Goal: Complete application form: Complete application form

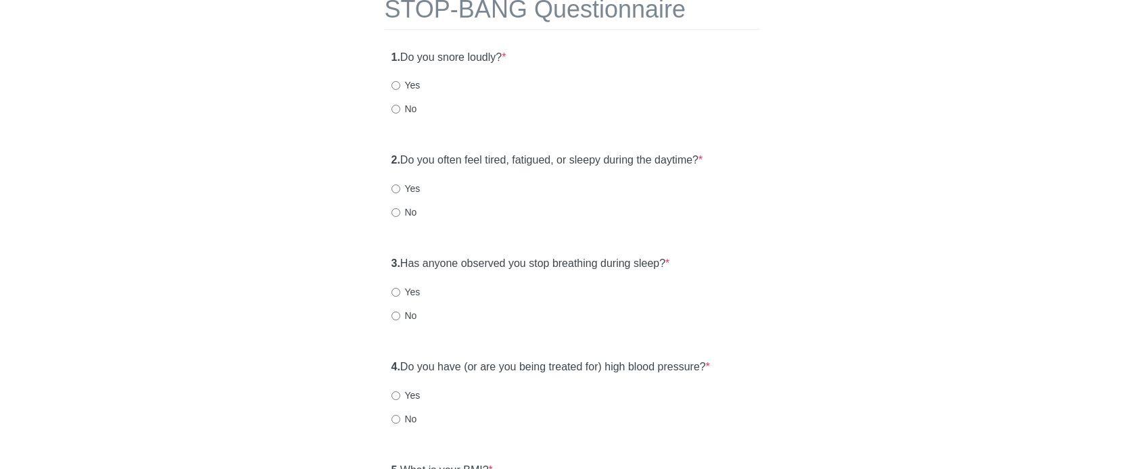
scroll to position [57, 0]
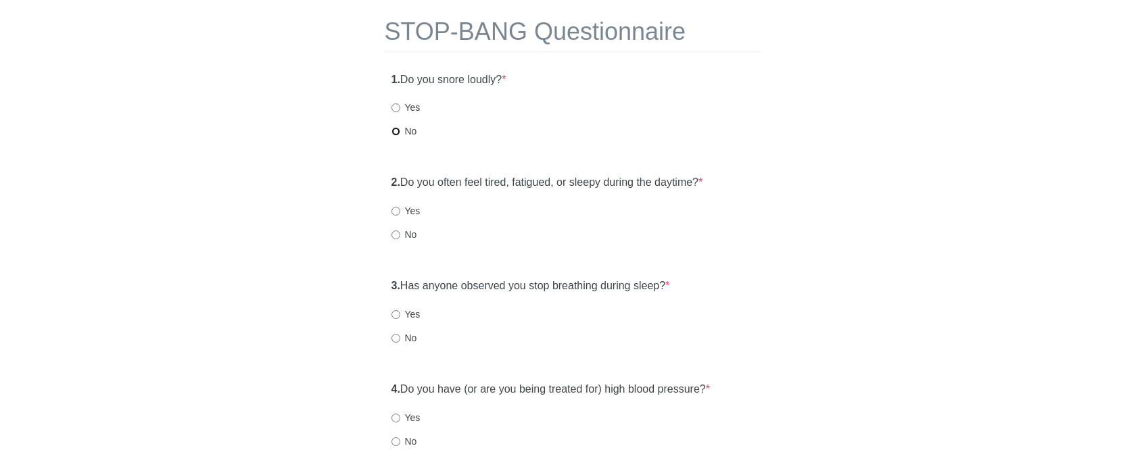
click at [394, 134] on input "No" at bounding box center [395, 131] width 9 height 9
radio input "true"
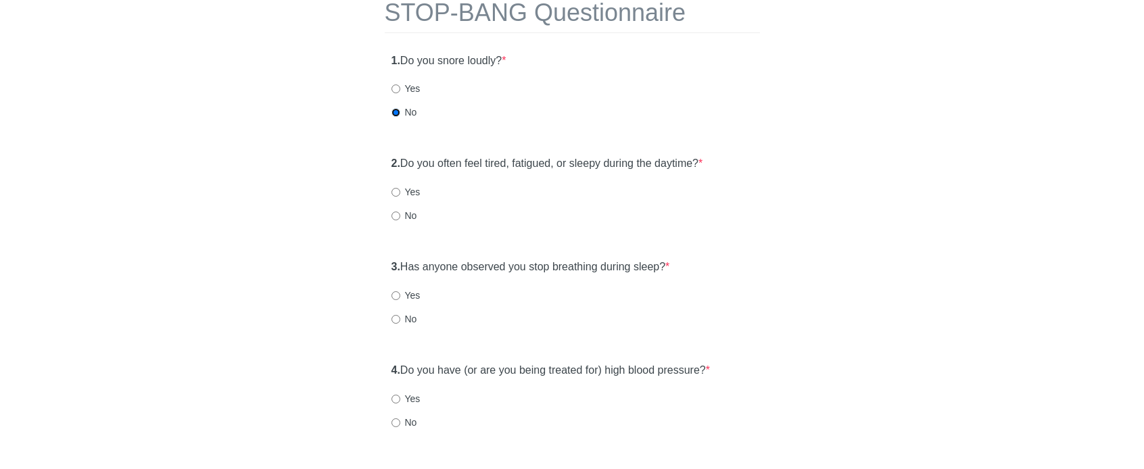
scroll to position [82, 0]
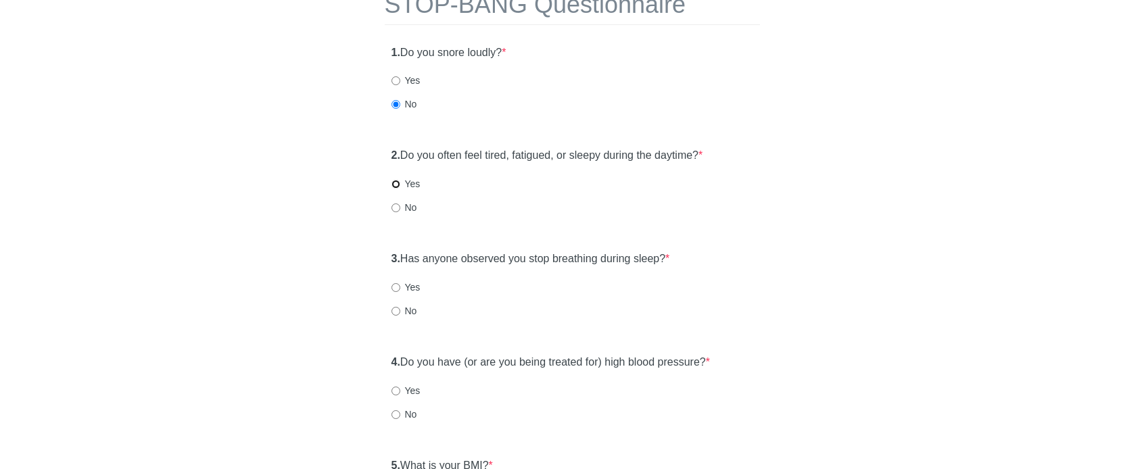
click at [396, 185] on input "Yes" at bounding box center [395, 184] width 9 height 9
radio input "true"
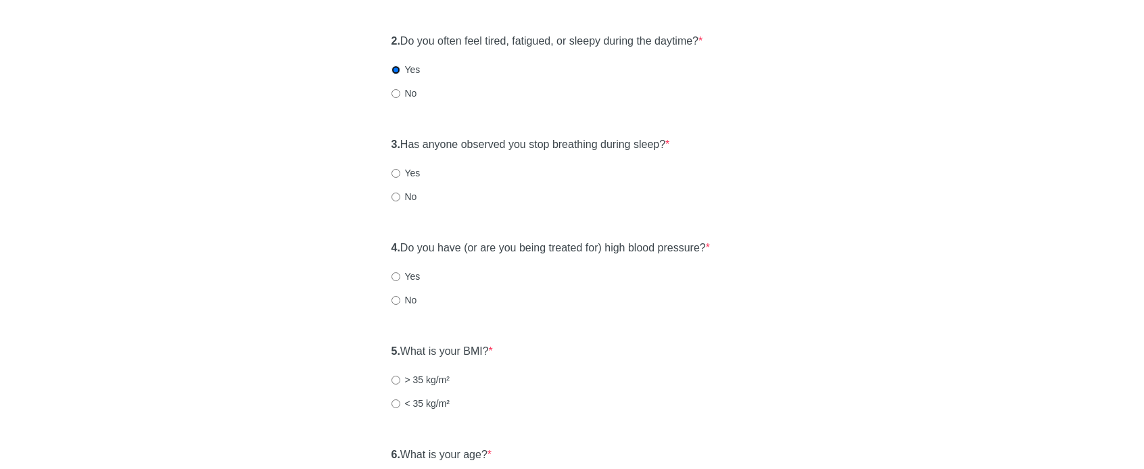
scroll to position [209, 0]
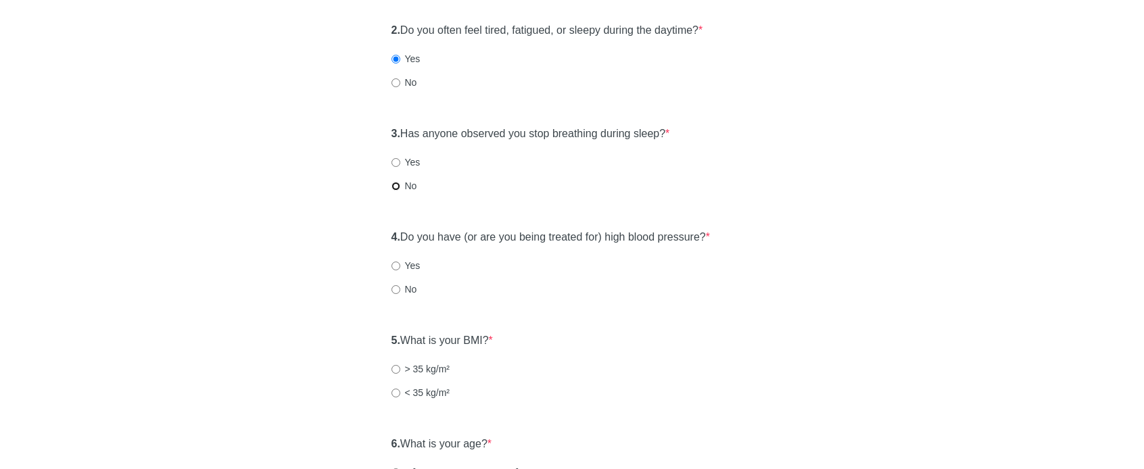
drag, startPoint x: 394, startPoint y: 187, endPoint x: 402, endPoint y: 190, distance: 7.9
click at [395, 187] on input "No" at bounding box center [395, 186] width 9 height 9
radio input "true"
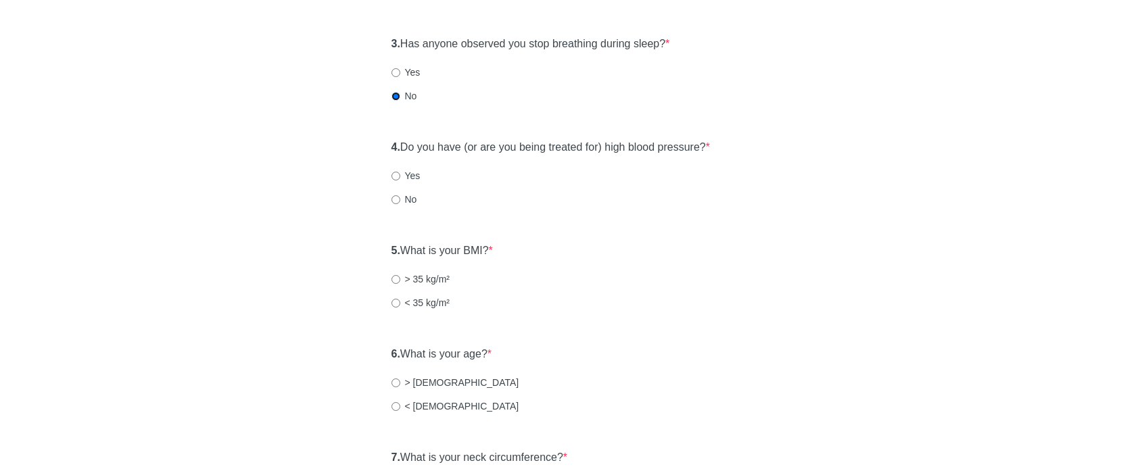
scroll to position [300, 0]
click at [405, 201] on label "No" at bounding box center [404, 198] width 26 height 14
click at [400, 201] on input "No" at bounding box center [395, 198] width 9 height 9
radio input "true"
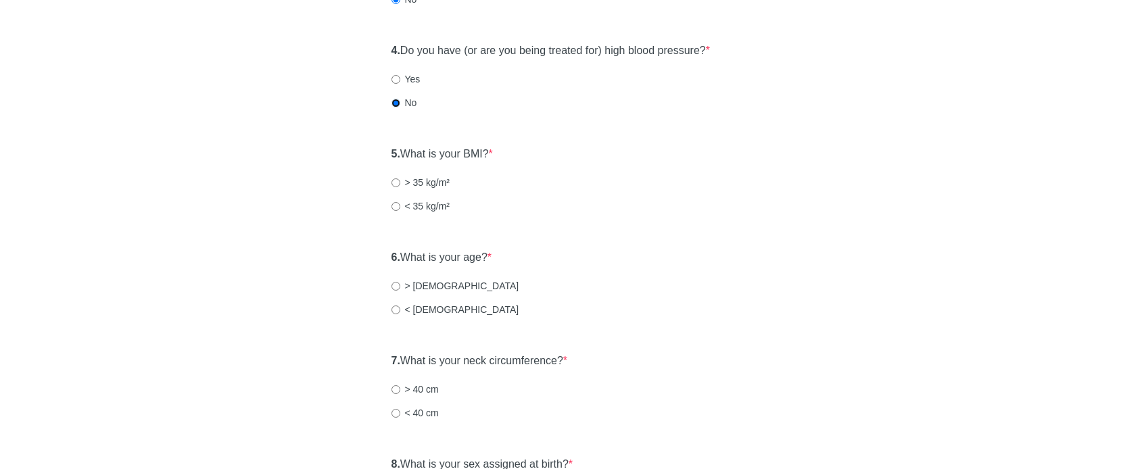
scroll to position [416, 0]
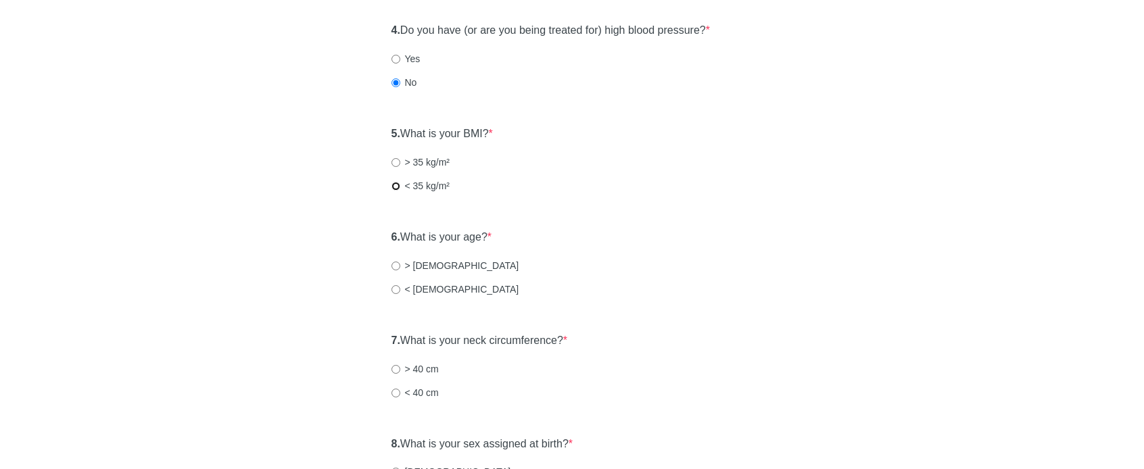
click at [396, 187] on input "< 35 kg/m²" at bounding box center [395, 186] width 9 height 9
radio input "true"
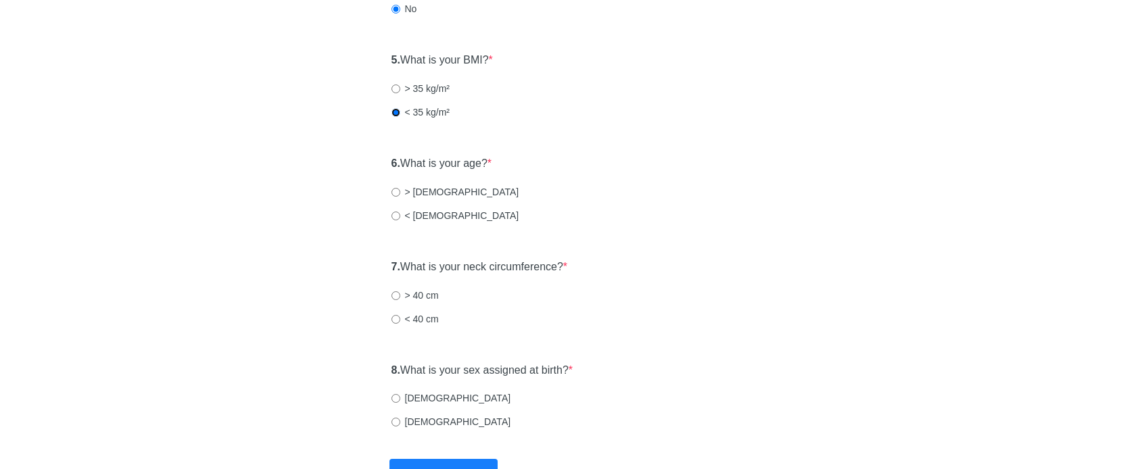
scroll to position [498, 0]
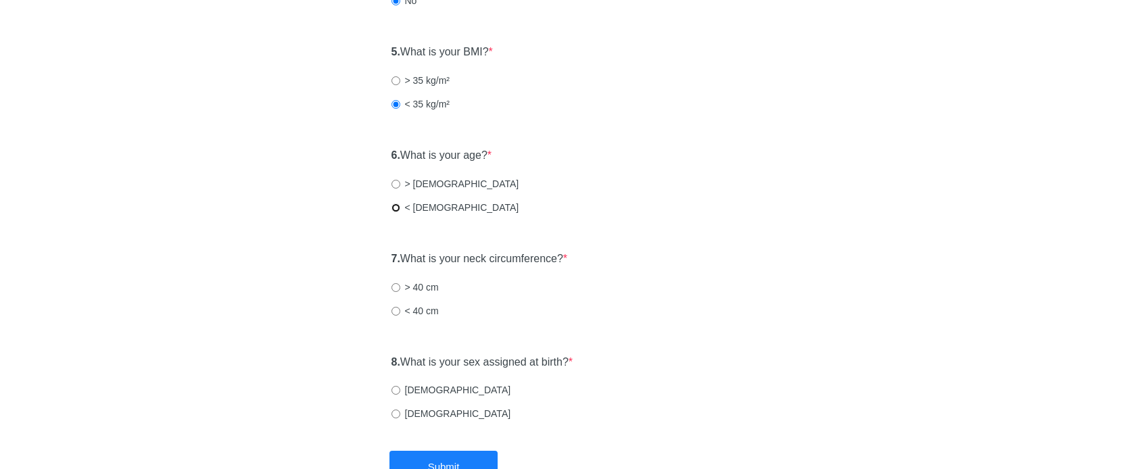
click at [395, 202] on label "< [DEMOGRAPHIC_DATA]" at bounding box center [455, 208] width 128 height 14
click at [395, 203] on input "< [DEMOGRAPHIC_DATA]" at bounding box center [395, 207] width 9 height 9
radio input "true"
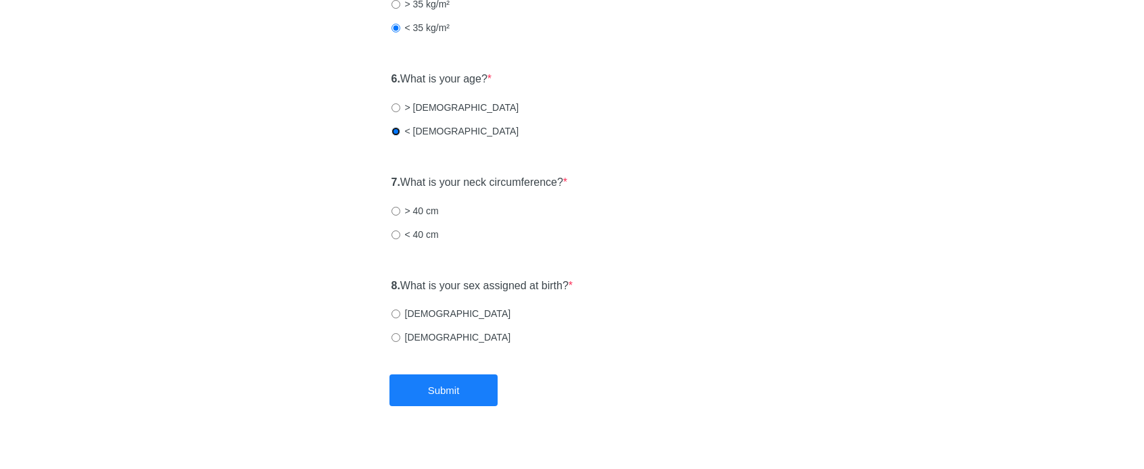
scroll to position [592, 0]
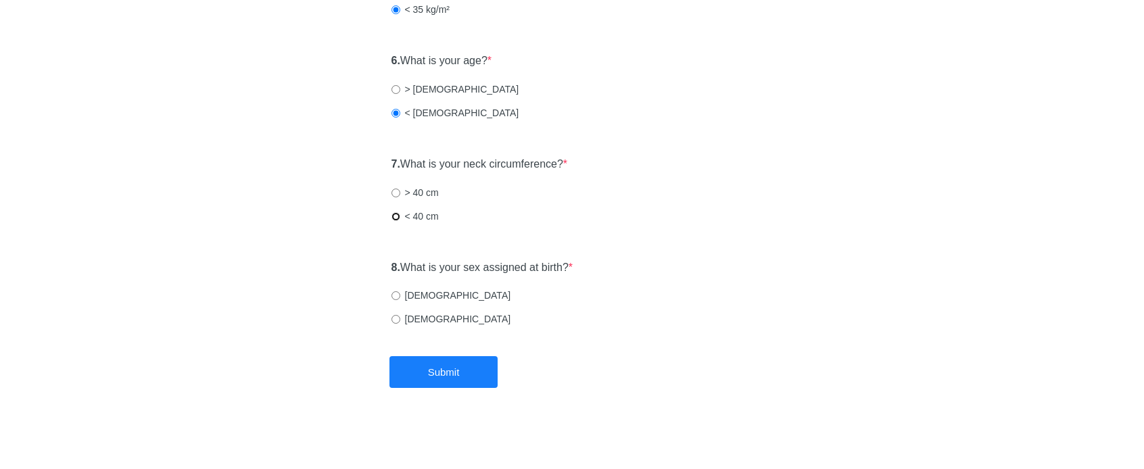
click at [396, 218] on input "< 40 cm" at bounding box center [395, 216] width 9 height 9
radio input "true"
click at [396, 318] on input "[DEMOGRAPHIC_DATA]" at bounding box center [395, 318] width 9 height 9
radio input "true"
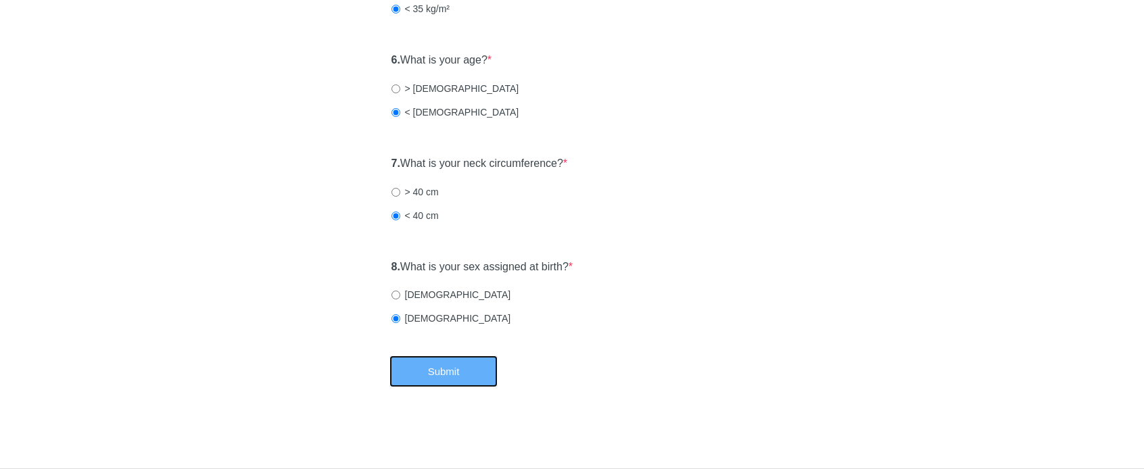
click at [446, 375] on button "Submit" at bounding box center [443, 372] width 108 height 32
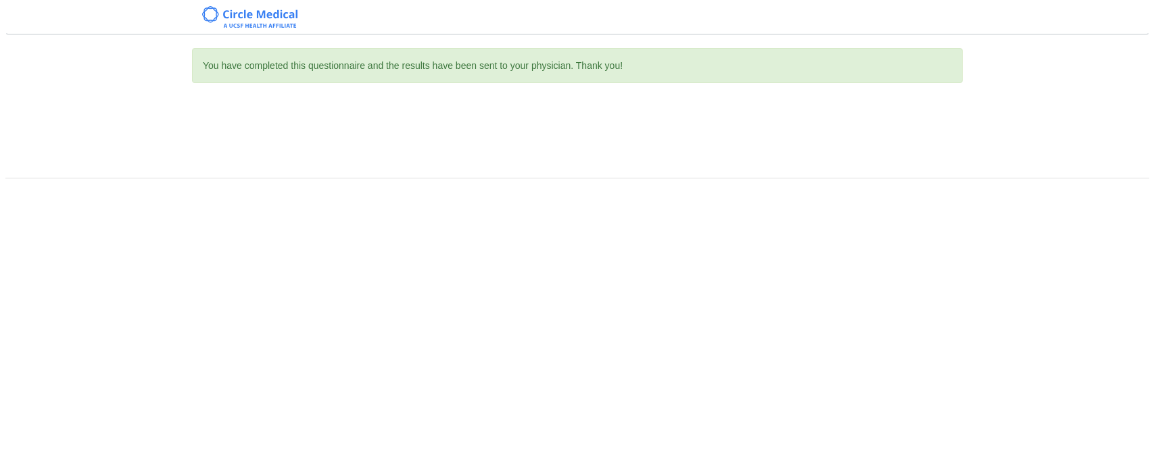
scroll to position [0, 0]
